Goal: Communication & Community: Answer question/provide support

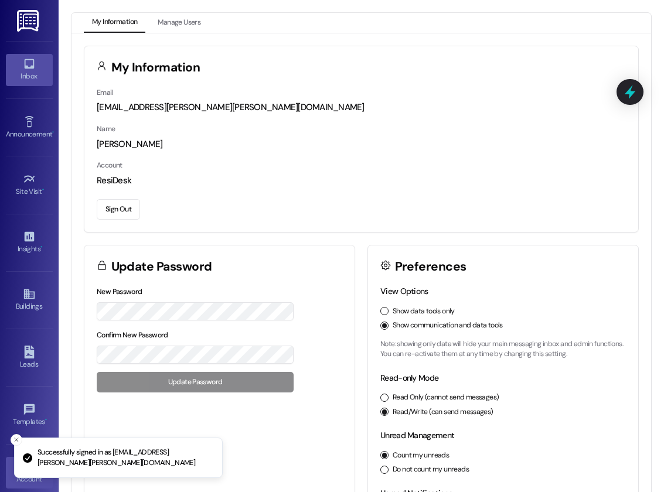
click at [25, 69] on icon at bounding box center [29, 63] width 13 height 13
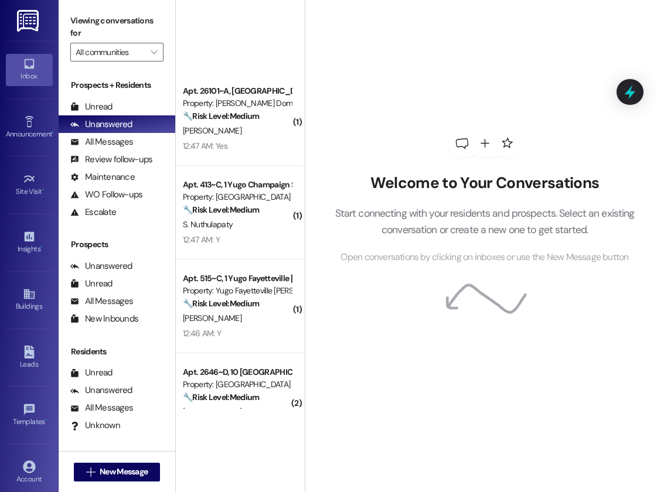
scroll to position [2063, 0]
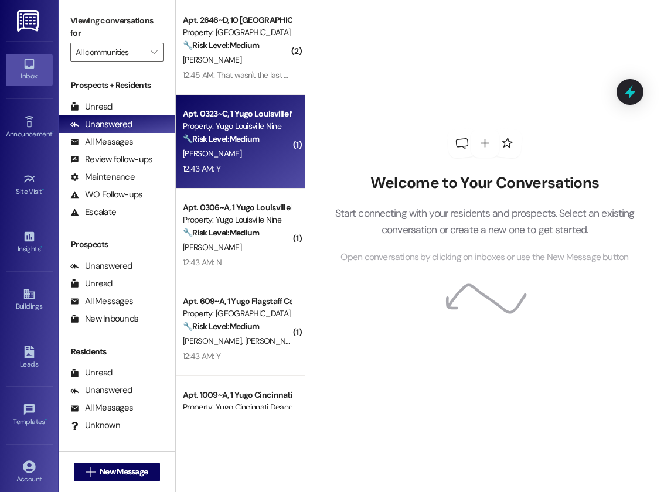
click at [252, 164] on div "12:43 AM: Y 12:43 AM: Y" at bounding box center [237, 169] width 111 height 15
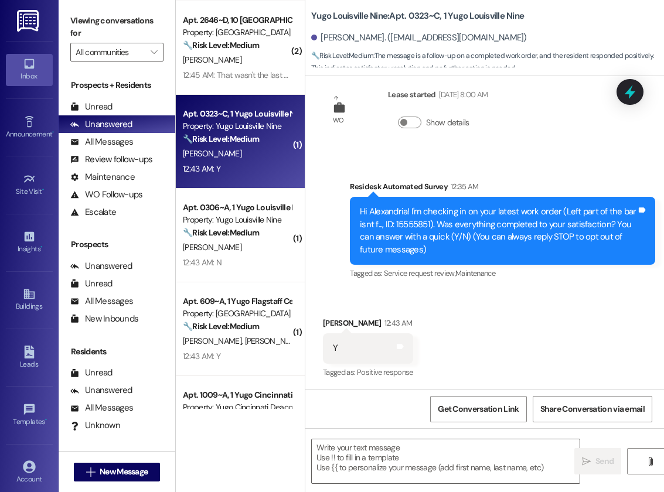
type textarea "Fetching suggested responses. Please feel free to read through the conversation…"
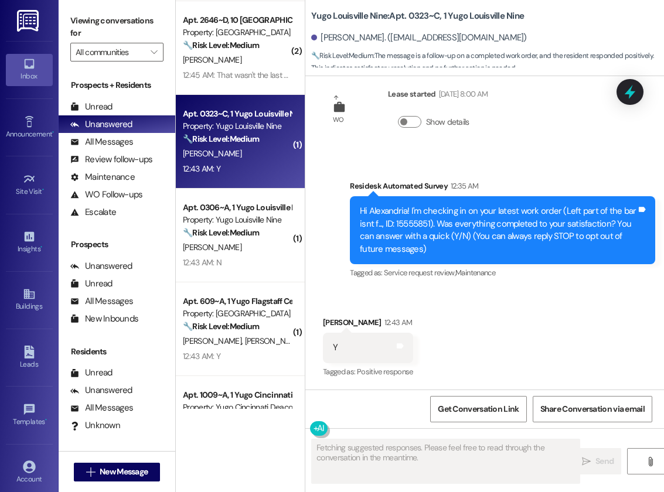
scroll to position [0, 0]
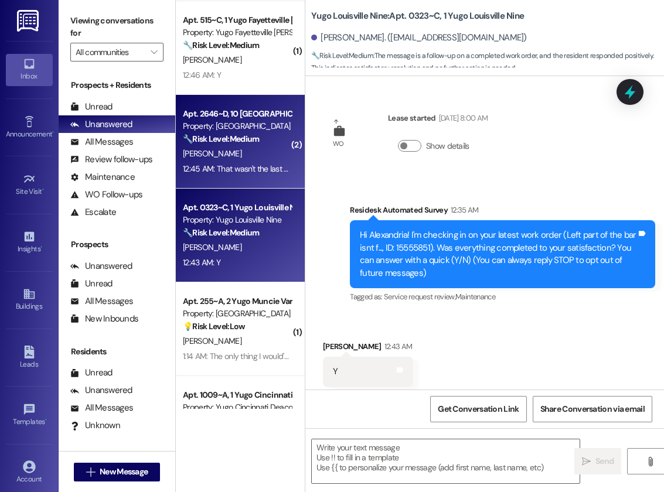
click at [240, 160] on div "[PERSON_NAME]" at bounding box center [237, 154] width 111 height 15
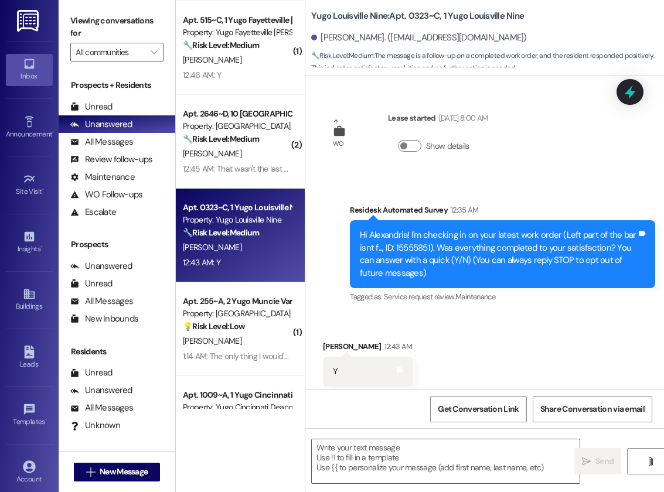
scroll to position [2062, 0]
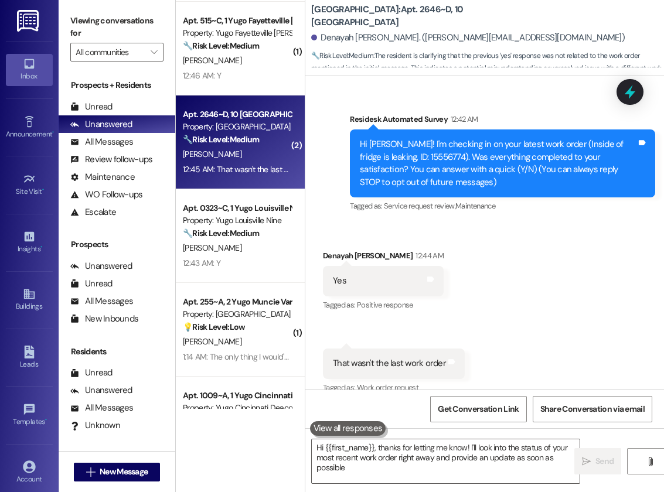
type textarea "Hi {{first_name}}, thanks for letting me know! I'll look into the status of you…"
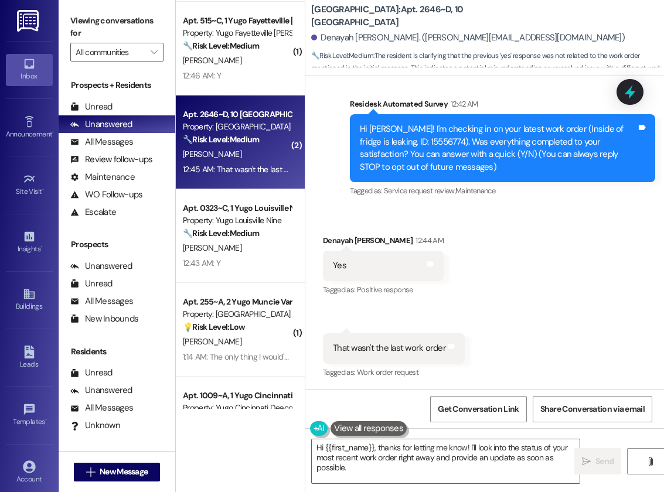
scroll to position [0, 0]
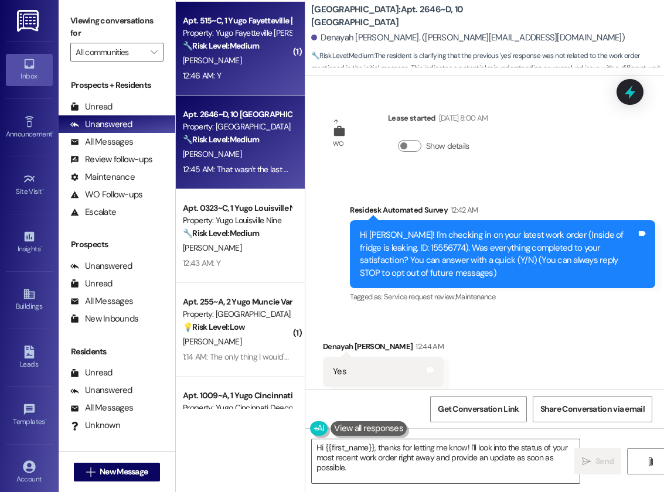
click at [244, 64] on div "[PERSON_NAME]" at bounding box center [237, 60] width 111 height 15
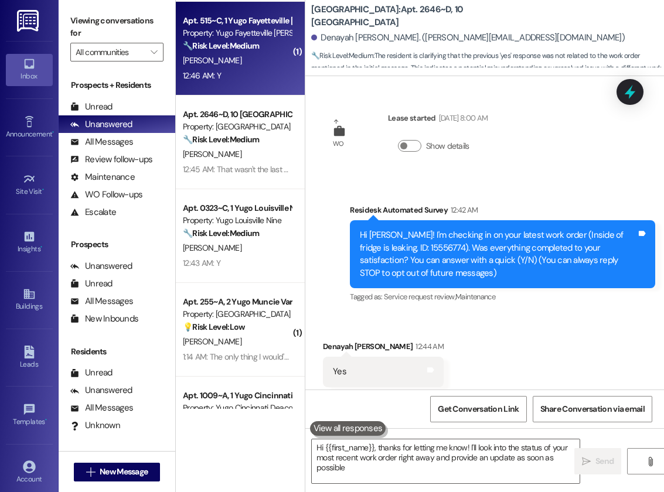
type textarea "Hi {{first_name}}, thanks for letting me know! I'll look into the status of you…"
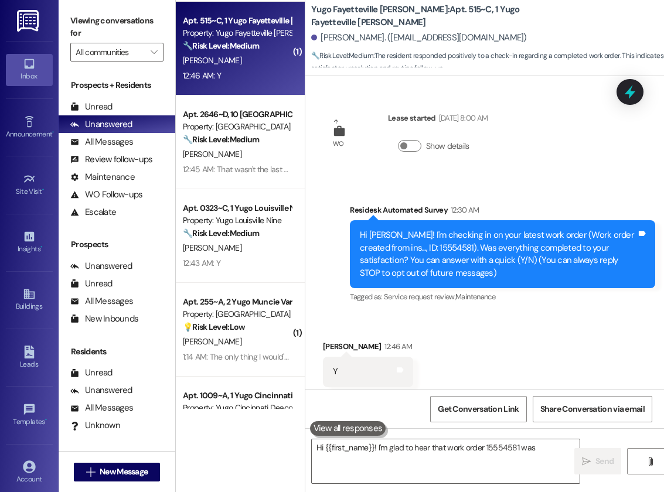
scroll to position [23, 0]
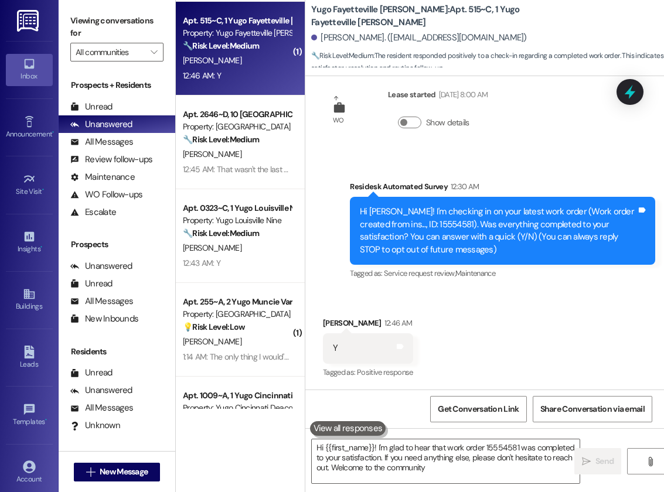
type textarea "Hi {{first_name}}! I'm glad to hear that work order 15554581 was completed to y…"
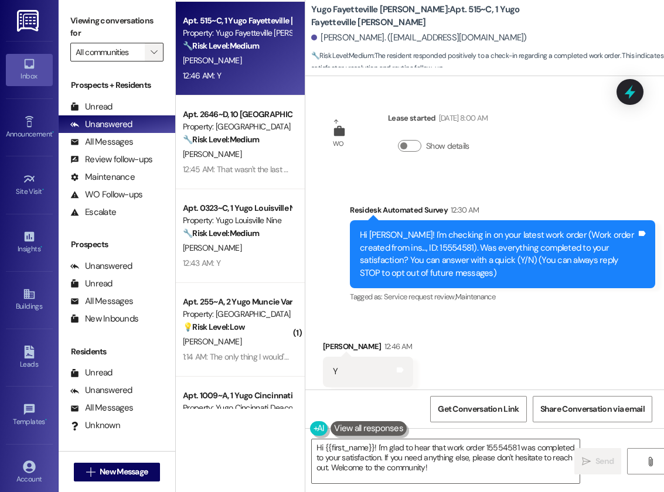
click at [159, 50] on button "" at bounding box center [154, 52] width 19 height 19
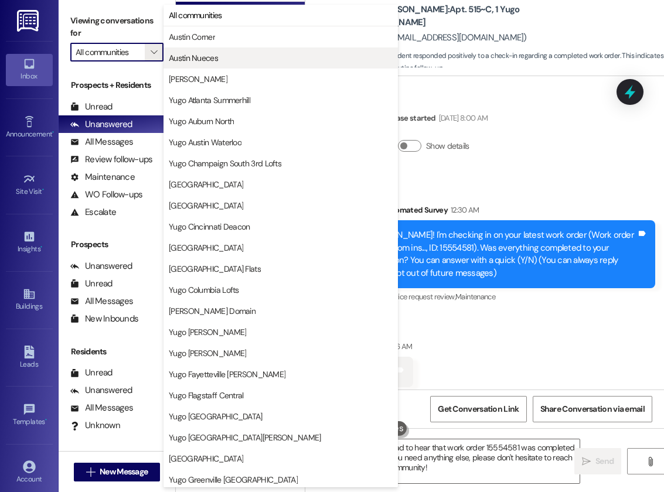
click at [189, 47] on button "Austin Nueces" at bounding box center [281, 57] width 235 height 21
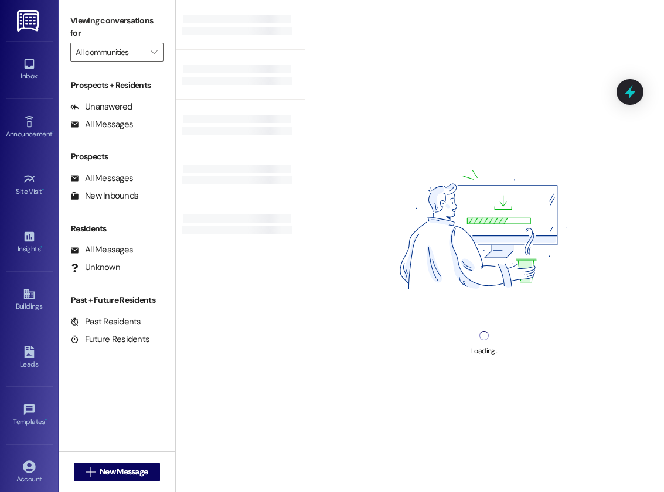
type input "Austin Nueces"
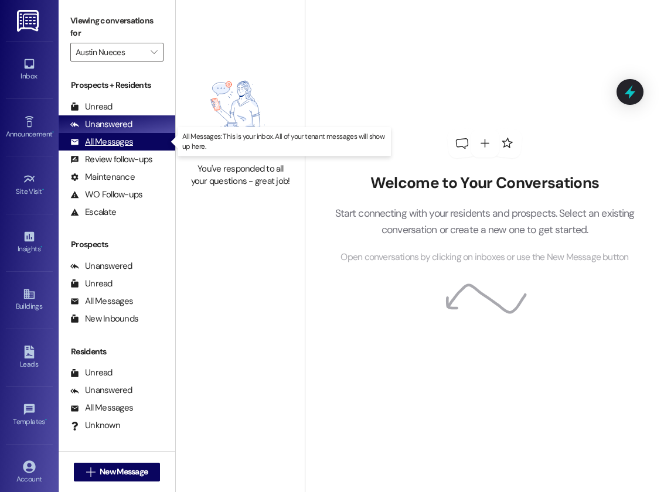
click at [114, 146] on div "All Messages" at bounding box center [101, 142] width 63 height 12
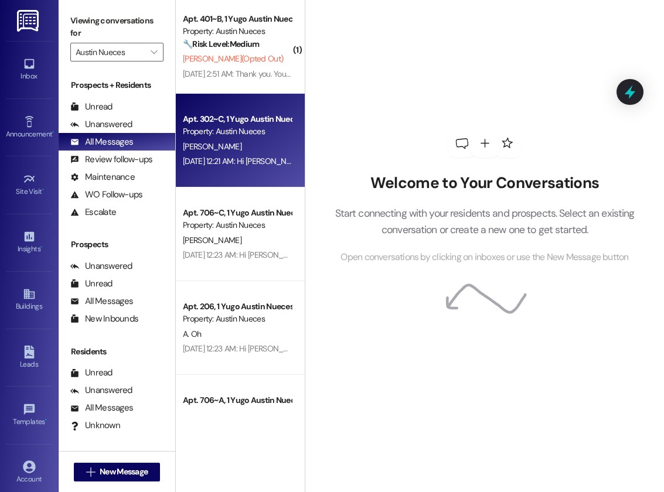
click at [270, 145] on div "[PERSON_NAME]" at bounding box center [237, 147] width 111 height 15
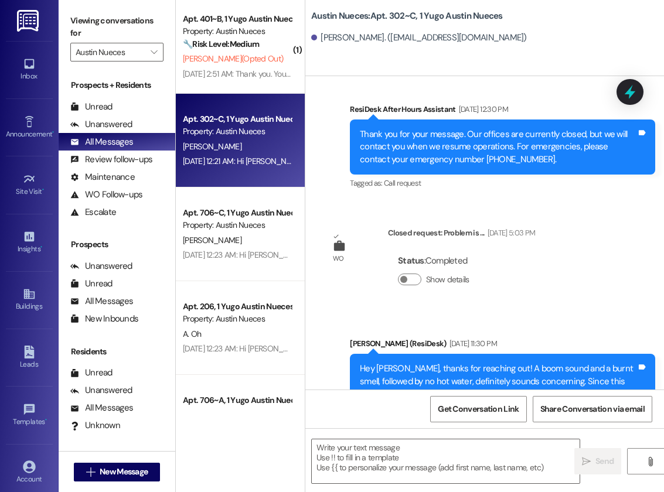
type textarea "Fetching suggested responses. Please feel free to read through the conversation…"
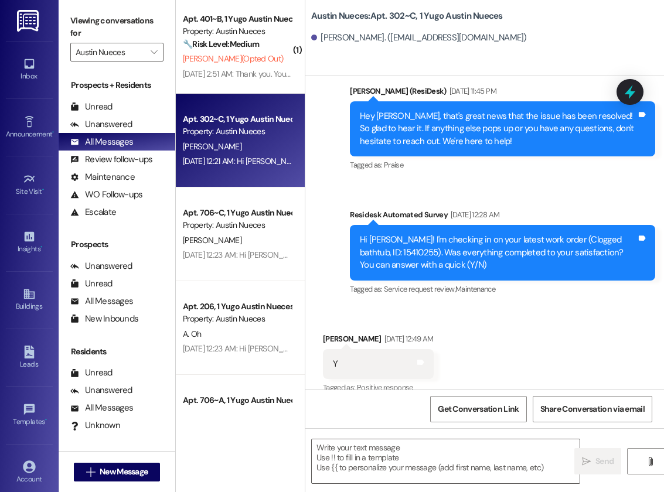
scroll to position [67, 0]
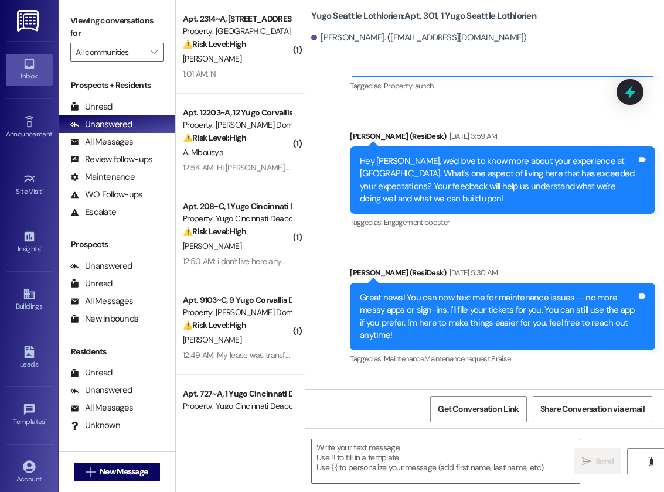
type textarea "Fetching suggested responses. Please feel free to read through the conversation…"
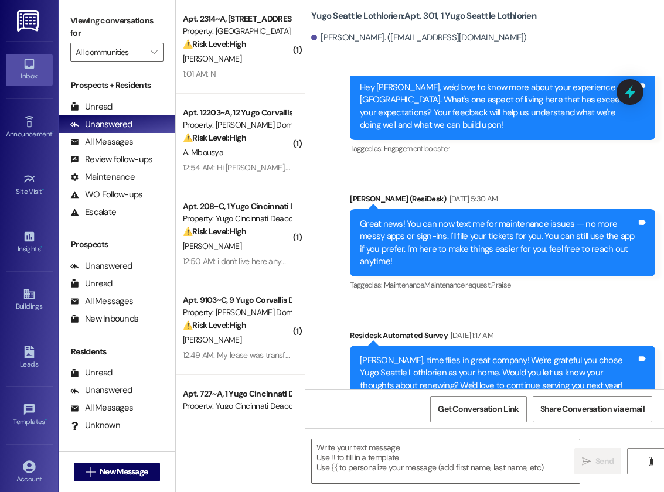
scroll to position [67, 0]
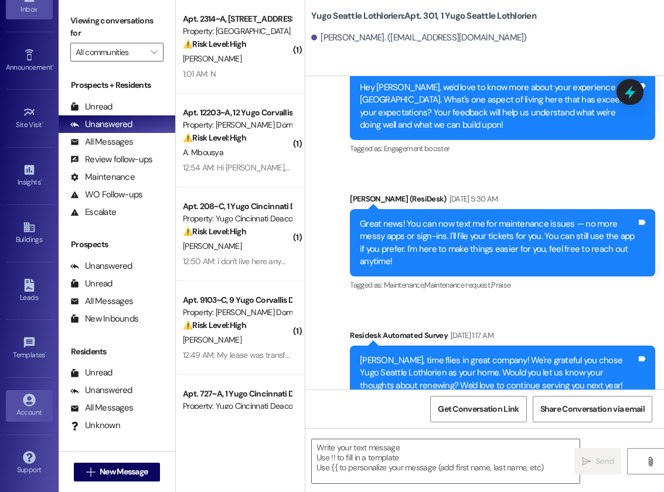
click at [28, 411] on div "Account" at bounding box center [29, 413] width 59 height 12
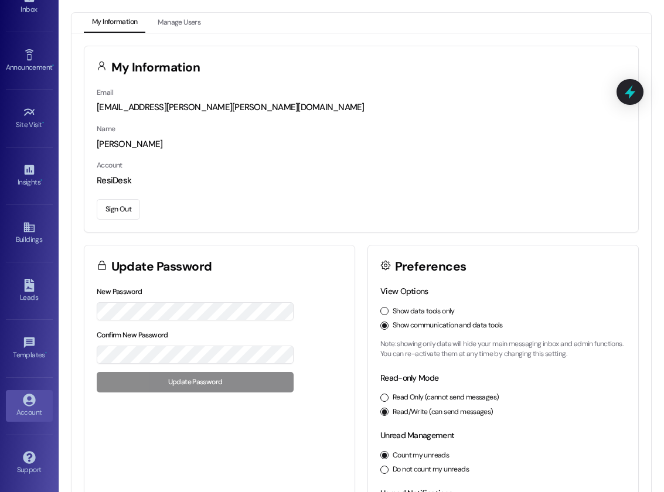
click at [116, 208] on button "Sign Out" at bounding box center [118, 209] width 43 height 21
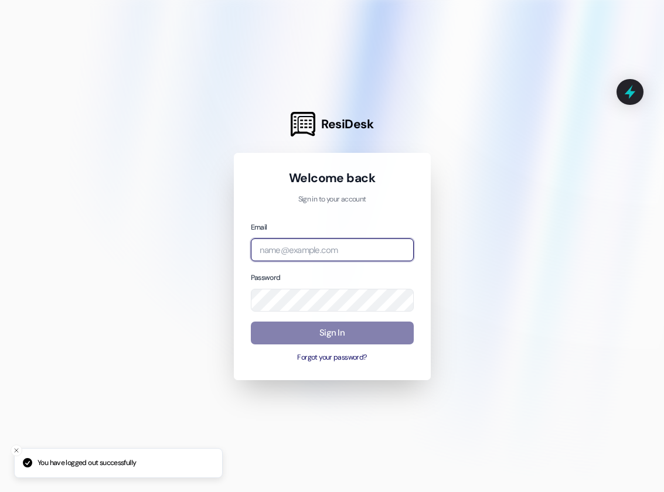
type input "automated-surveys-assetliving@assetliving.com"
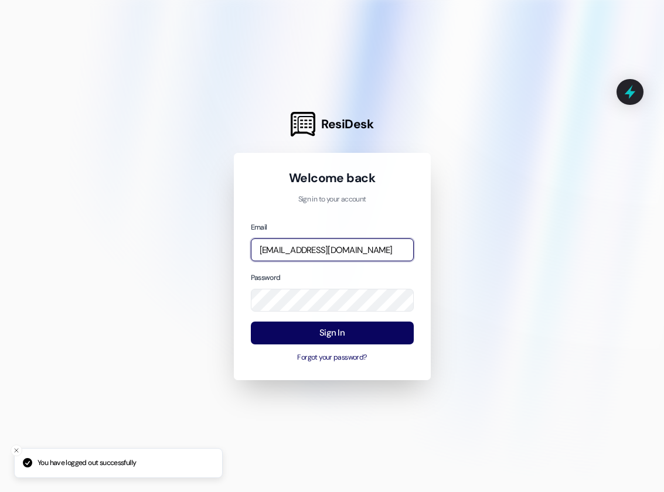
click at [331, 249] on input "automated-surveys-assetliving@assetliving.com" at bounding box center [332, 250] width 163 height 23
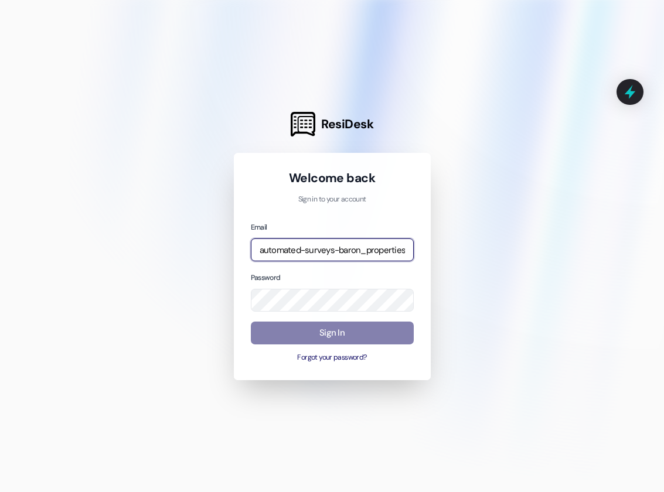
type input "automated-surveys-baron_properties-maria.esguerra@baron_properties.com"
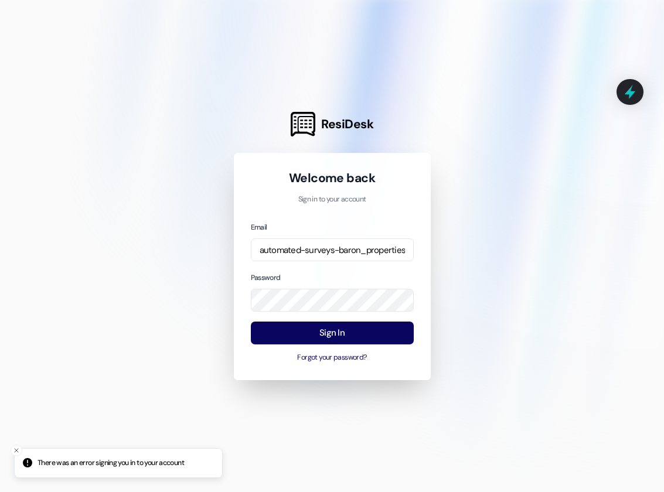
click at [0, 492] on com-1password-button at bounding box center [0, 492] width 0 height 0
